Goal: Information Seeking & Learning: Learn about a topic

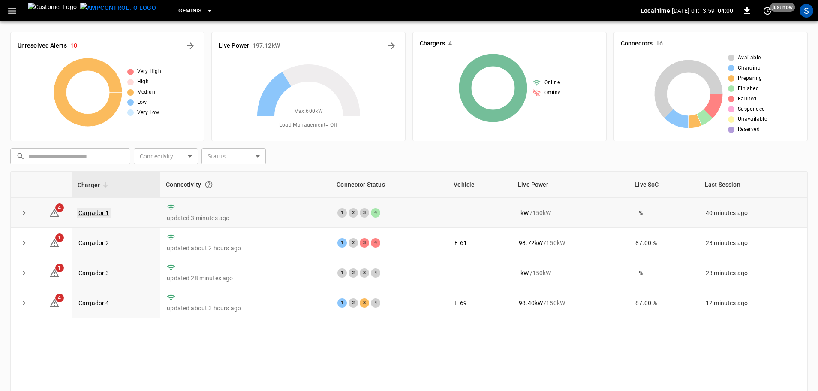
click at [103, 214] on link "Cargador 1" at bounding box center [94, 213] width 34 height 10
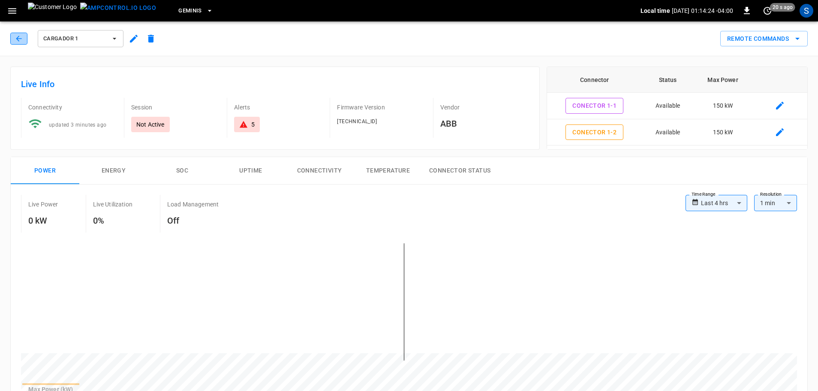
click at [22, 39] on icon "button" at bounding box center [19, 38] width 9 height 9
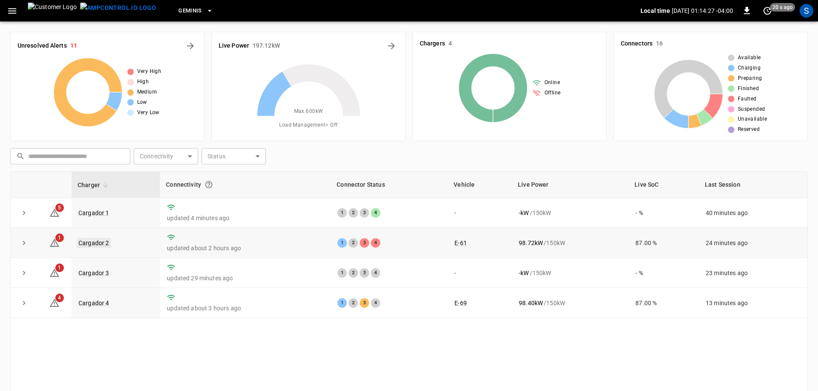
click at [104, 244] on link "Cargador 2" at bounding box center [94, 243] width 34 height 10
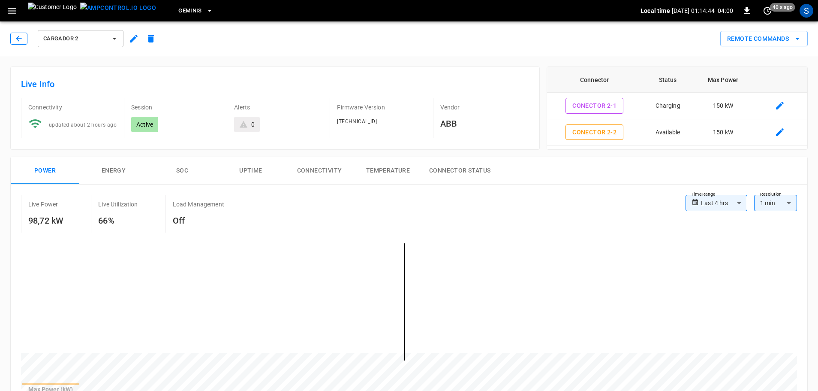
click at [15, 40] on icon "button" at bounding box center [19, 38] width 9 height 9
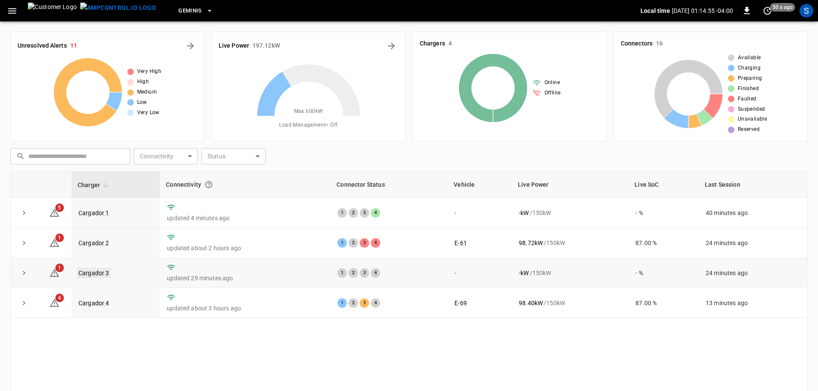
click at [94, 273] on link "Cargador 3" at bounding box center [94, 273] width 34 height 10
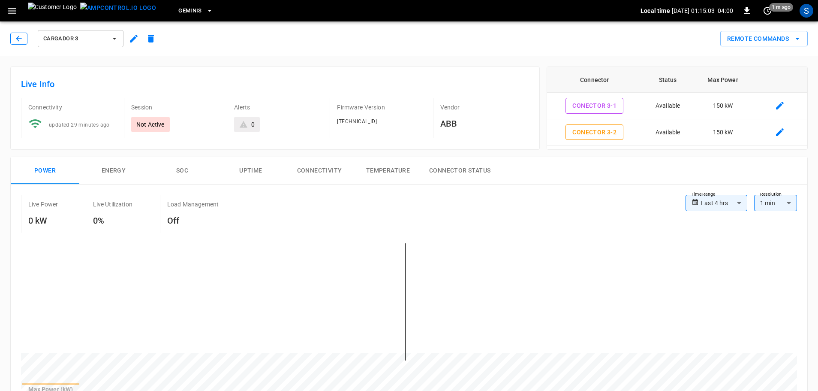
click at [24, 41] on button "button" at bounding box center [18, 39] width 17 height 12
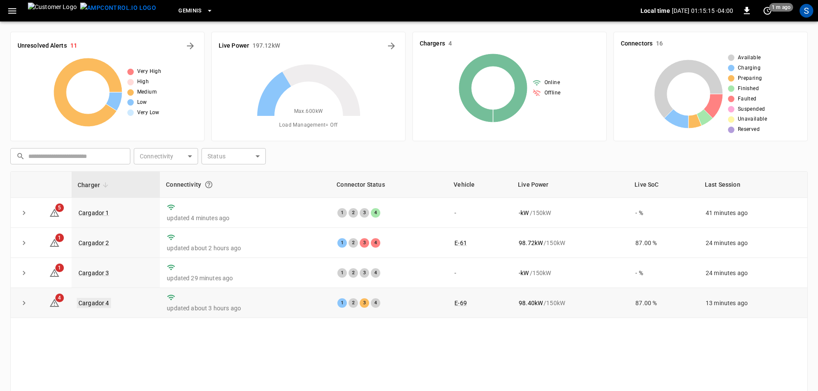
click at [107, 305] on link "Cargador 4" at bounding box center [94, 303] width 34 height 10
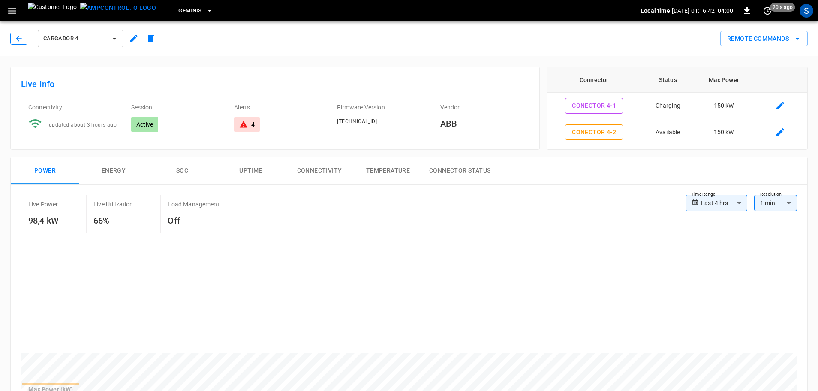
drag, startPoint x: 25, startPoint y: 38, endPoint x: 71, endPoint y: 77, distance: 59.9
click at [25, 38] on button "button" at bounding box center [18, 39] width 17 height 12
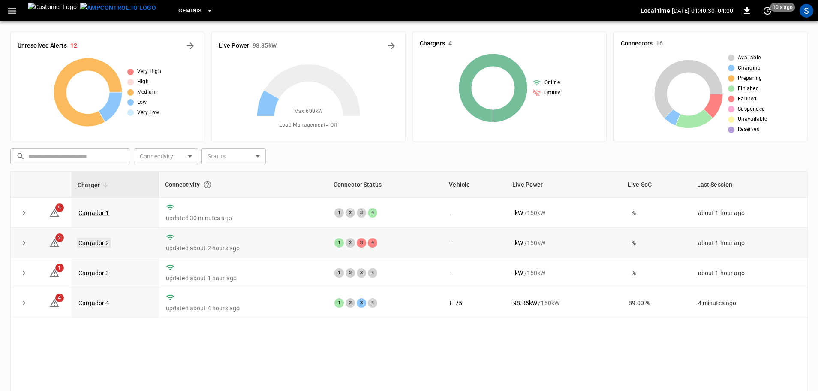
click at [91, 246] on link "Cargador 2" at bounding box center [94, 243] width 34 height 10
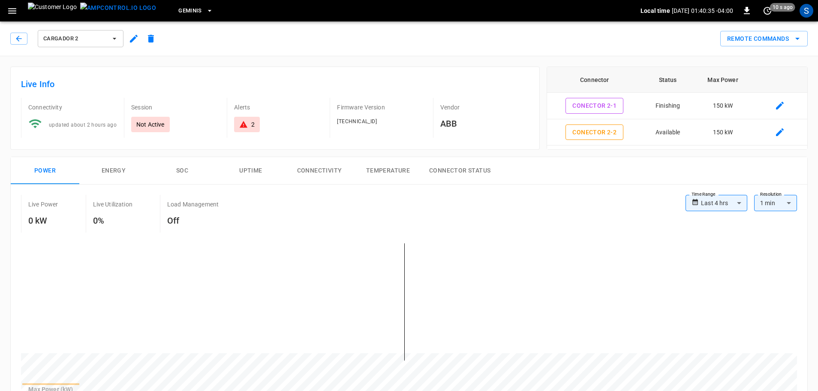
click at [18, 31] on div "Cargador 2" at bounding box center [84, 38] width 149 height 21
click at [24, 40] on button "button" at bounding box center [18, 39] width 17 height 12
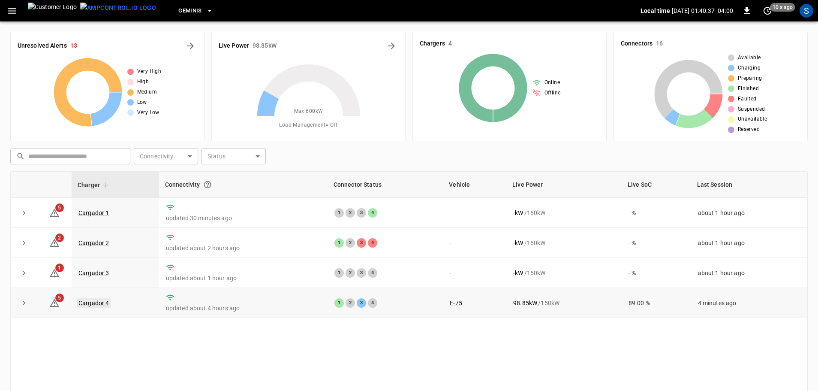
click at [104, 307] on link "Cargador 4" at bounding box center [94, 303] width 34 height 10
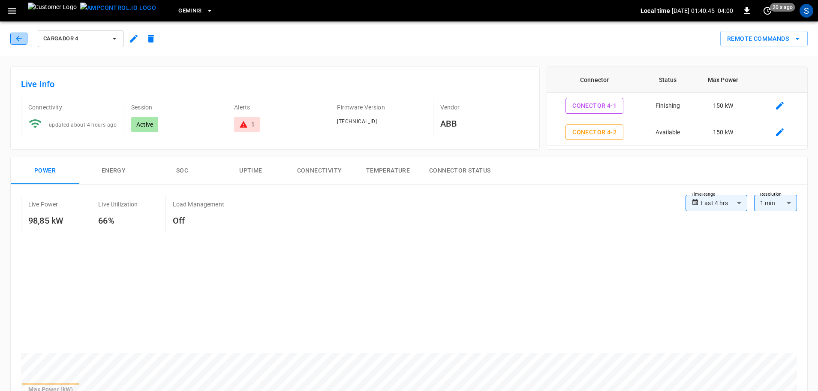
click at [21, 39] on icon "button" at bounding box center [19, 39] width 6 height 6
